Goal: Navigation & Orientation: Understand site structure

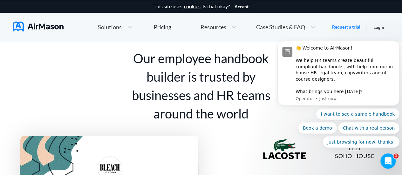
scroll to position [429, 0]
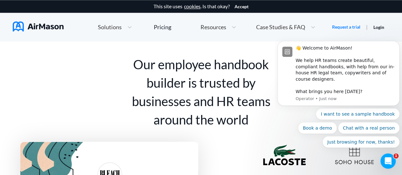
click at [283, 29] on body "👋 Welcome to AirMason! We help HR teams create beautiful, compliant handbooks, …" at bounding box center [339, 78] width 122 height 153
click at [308, 27] on body "👋 Welcome to AirMason! We help HR teams create beautiful, compliant handbooks, …" at bounding box center [339, 78] width 122 height 153
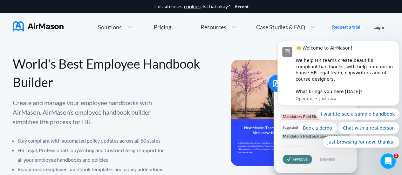
scroll to position [0, 0]
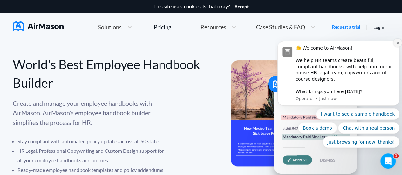
click at [398, 44] on icon "Dismiss notification" at bounding box center [398, 43] width 2 height 2
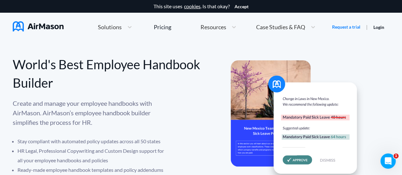
click at [287, 26] on span "Case Studies & FAQ" at bounding box center [280, 27] width 49 height 6
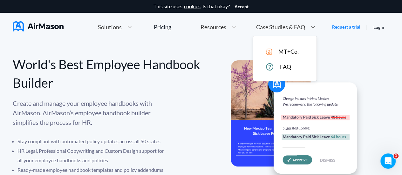
click at [289, 53] on span "MT+Co." at bounding box center [289, 51] width 20 height 7
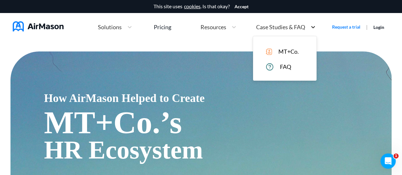
click at [312, 26] on icon at bounding box center [313, 27] width 6 height 6
click at [285, 68] on span "FAQ" at bounding box center [285, 67] width 11 height 7
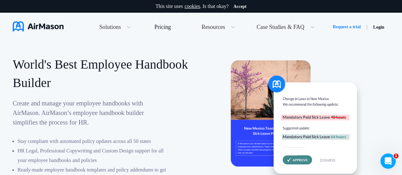
scroll to position [2966, 0]
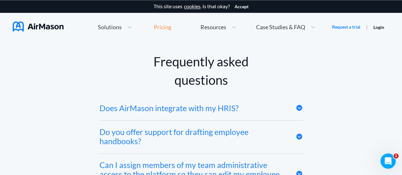
click at [166, 26] on div "Pricing" at bounding box center [162, 27] width 17 height 6
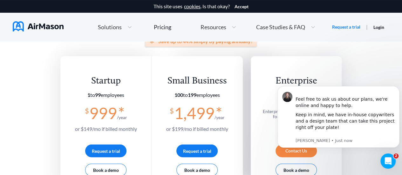
scroll to position [91, 0]
click at [41, 25] on img at bounding box center [38, 26] width 51 height 10
